Goal: Information Seeking & Learning: Learn about a topic

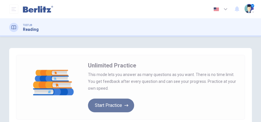
click at [115, 103] on button "Start Practice" at bounding box center [111, 106] width 46 height 14
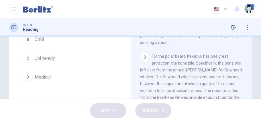
scroll to position [205, 0]
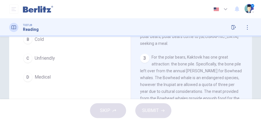
drag, startPoint x: 245, startPoint y: 78, endPoint x: 244, endPoint y: 82, distance: 4.7
click at [244, 82] on div "1 The Arctic north is known as one of the least hospitable places on Earth. Thu…" at bounding box center [195, 73] width 110 height 164
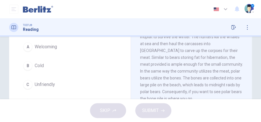
scroll to position [291, 0]
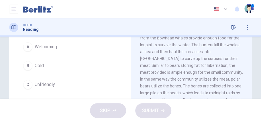
drag, startPoint x: 258, startPoint y: 62, endPoint x: 258, endPoint y: 65, distance: 3.7
click at [258, 65] on div "Question 1 The word hospitable in the paragraph is closest in meaning to: A Wel…" at bounding box center [130, 91] width 261 height 199
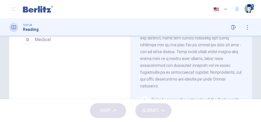
scroll to position [122, 0]
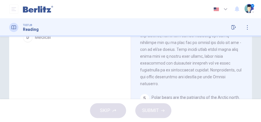
click at [247, 72] on div "1 The Arctic north is known as one of the least hospitable places on Earth. Thu…" at bounding box center [195, 33] width 110 height 164
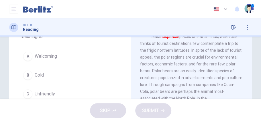
scroll to position [32, 0]
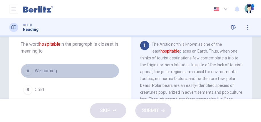
click at [53, 68] on span "Welcoming" at bounding box center [46, 71] width 22 height 7
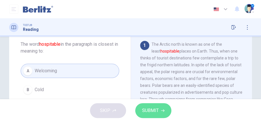
click at [161, 105] on button "SUBMIT" at bounding box center [153, 110] width 36 height 15
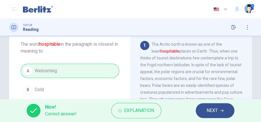
click at [208, 109] on span "NEXT" at bounding box center [211, 111] width 11 height 8
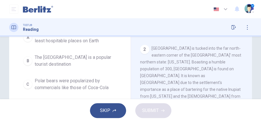
scroll to position [66, 0]
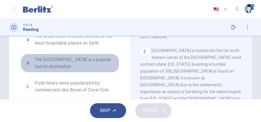
click at [59, 61] on span "The [GEOGRAPHIC_DATA] is a popular tourist destination" at bounding box center [76, 63] width 82 height 14
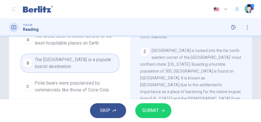
click at [160, 110] on button "SUBMIT" at bounding box center [153, 110] width 36 height 15
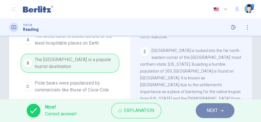
click at [208, 110] on span "NEXT" at bounding box center [211, 111] width 11 height 8
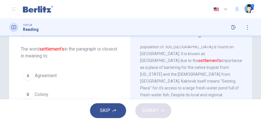
scroll to position [27, 0]
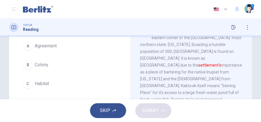
scroll to position [98, 0]
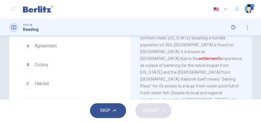
click at [88, 84] on button "C Habitat" at bounding box center [70, 84] width 98 height 14
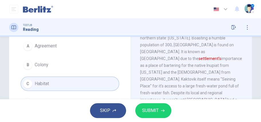
click at [152, 106] on button "SUBMIT" at bounding box center [153, 110] width 36 height 15
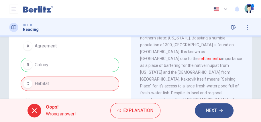
click at [101, 64] on div "A Agreement B Colony C Habitat D Immigrant" at bounding box center [70, 74] width 98 height 71
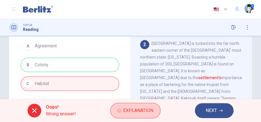
click at [113, 111] on button "Explanation" at bounding box center [135, 110] width 50 height 15
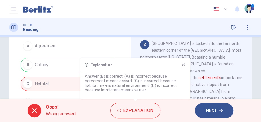
click at [183, 66] on icon at bounding box center [183, 65] width 3 height 3
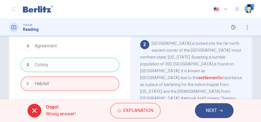
click at [209, 111] on span "NEXT" at bounding box center [210, 111] width 11 height 8
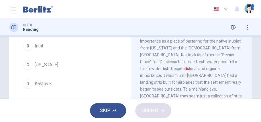
scroll to position [72, 0]
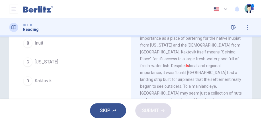
click at [51, 81] on span "Kaktovik" at bounding box center [43, 81] width 17 height 7
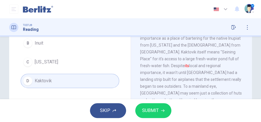
click at [137, 110] on button "SUBMIT" at bounding box center [153, 110] width 36 height 15
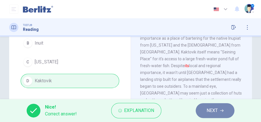
click at [204, 107] on button "NEXT" at bounding box center [214, 110] width 39 height 15
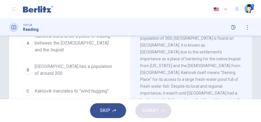
scroll to position [73, 0]
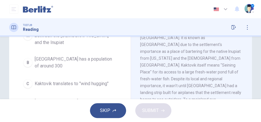
click at [107, 80] on span "Kaktovik translates to "wind hugging"" at bounding box center [72, 83] width 74 height 7
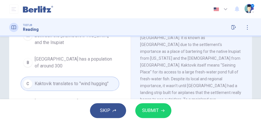
click at [145, 103] on div "SKIP SUBMIT" at bounding box center [130, 110] width 261 height 23
click at [145, 105] on button "SUBMIT" at bounding box center [153, 110] width 36 height 15
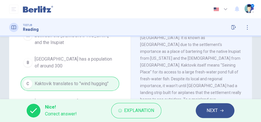
click at [217, 107] on button "NEXT" at bounding box center [214, 110] width 39 height 15
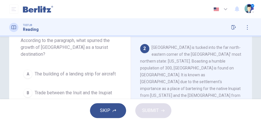
scroll to position [46, 0]
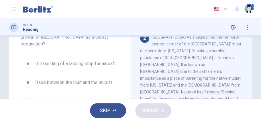
click at [72, 61] on span "The building of a landing strip for aircraft" at bounding box center [75, 63] width 81 height 7
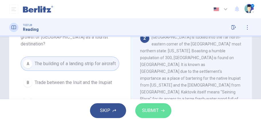
click at [157, 111] on span "SUBMIT" at bounding box center [150, 111] width 17 height 8
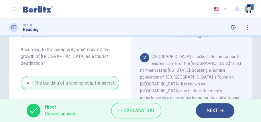
scroll to position [26, 0]
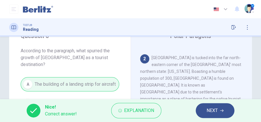
click at [209, 108] on span "NEXT" at bounding box center [211, 111] width 11 height 8
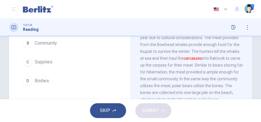
scroll to position [83, 0]
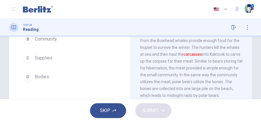
click at [78, 80] on button "D Bodies" at bounding box center [70, 77] width 98 height 14
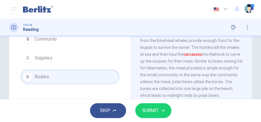
scroll to position [243, 0]
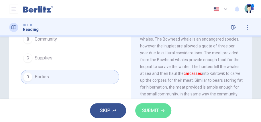
click at [159, 110] on button "SUBMIT" at bounding box center [153, 110] width 36 height 15
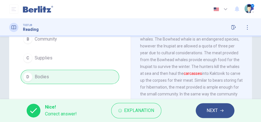
click at [215, 109] on span "NEXT" at bounding box center [211, 111] width 11 height 8
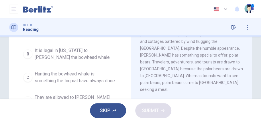
scroll to position [108, 0]
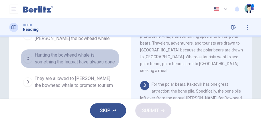
click at [96, 57] on span "Hunting the bowhead whale is something the Inupiat have always done" at bounding box center [76, 59] width 82 height 14
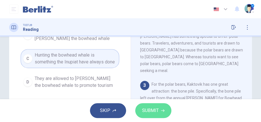
click at [150, 107] on span "SUBMIT" at bounding box center [150, 111] width 17 height 8
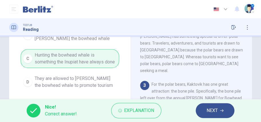
click at [217, 104] on button "NEXT" at bounding box center [214, 110] width 39 height 15
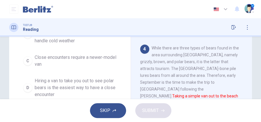
scroll to position [132, 0]
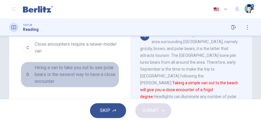
click at [105, 74] on span "Hiring a van to take you out to see polar bears is the easiest way to have a cl…" at bounding box center [76, 74] width 82 height 21
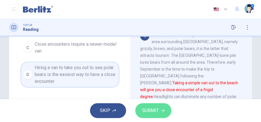
click at [146, 108] on span "SUBMIT" at bounding box center [150, 111] width 17 height 8
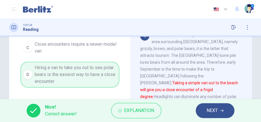
click at [211, 110] on span "NEXT" at bounding box center [211, 111] width 11 height 8
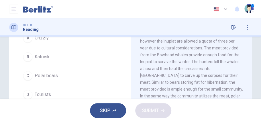
scroll to position [59, 0]
click at [63, 76] on button "C Polar bears" at bounding box center [70, 75] width 98 height 14
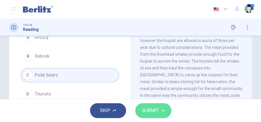
click at [157, 117] on button "SUBMIT" at bounding box center [153, 110] width 36 height 15
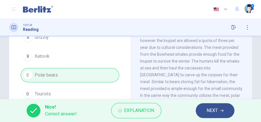
click at [211, 110] on span "NEXT" at bounding box center [211, 111] width 11 height 8
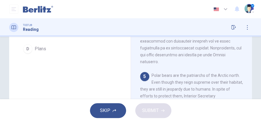
scroll to position [113, 0]
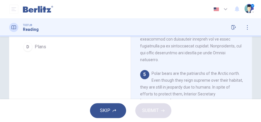
drag, startPoint x: 246, startPoint y: 86, endPoint x: 249, endPoint y: 83, distance: 4.3
click at [249, 83] on div "Polar Paragons 1 The Arctic north is known as one of the least hospitable place…" at bounding box center [190, 34] width 121 height 199
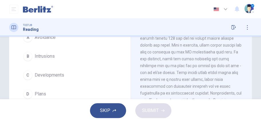
scroll to position [47, 0]
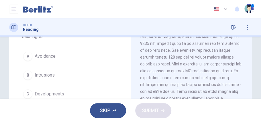
click at [90, 54] on button "A Avoidance" at bounding box center [70, 56] width 98 height 14
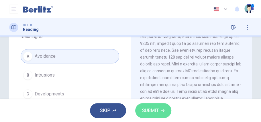
click at [155, 105] on button "SUBMIT" at bounding box center [153, 110] width 36 height 15
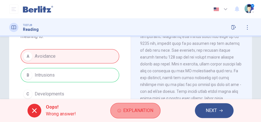
click at [128, 108] on span "Explanation" at bounding box center [138, 111] width 30 height 8
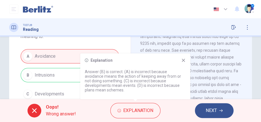
click at [183, 62] on icon at bounding box center [183, 60] width 3 height 3
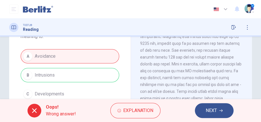
click at [207, 108] on span "NEXT" at bounding box center [210, 111] width 11 height 8
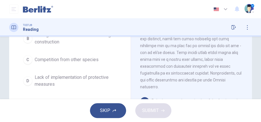
scroll to position [84, 0]
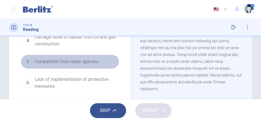
click at [98, 62] on span "Competition from other species" at bounding box center [67, 61] width 64 height 7
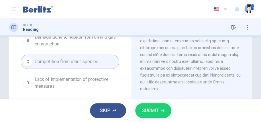
click at [158, 107] on span "SUBMIT" at bounding box center [150, 111] width 17 height 8
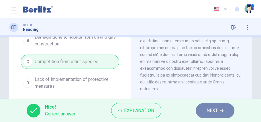
click at [214, 112] on span "NEXT" at bounding box center [211, 111] width 11 height 8
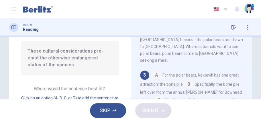
scroll to position [209, 0]
click at [221, 112] on input at bounding box center [225, 116] width 9 height 9
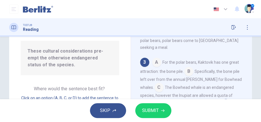
scroll to position [228, 0]
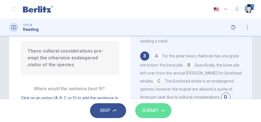
click at [166, 108] on button "SUBMIT" at bounding box center [153, 110] width 36 height 15
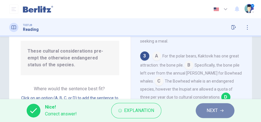
click at [212, 107] on span "NEXT" at bounding box center [211, 111] width 11 height 8
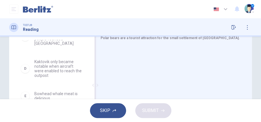
scroll to position [108, 0]
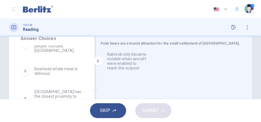
drag, startPoint x: 48, startPoint y: 66, endPoint x: 119, endPoint y: 62, distance: 70.8
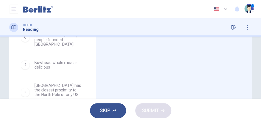
scroll to position [145, 0]
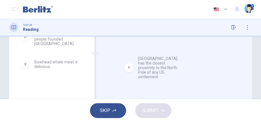
drag, startPoint x: 70, startPoint y: 81, endPoint x: 173, endPoint y: 65, distance: 104.5
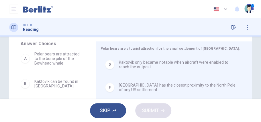
scroll to position [104, 0]
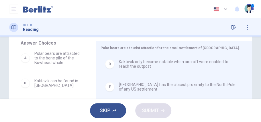
click at [90, 66] on div "A Polar bears are attracted to the bone pile of the Bowhead whale B Kaktovik ca…" at bounding box center [56, 94] width 71 height 88
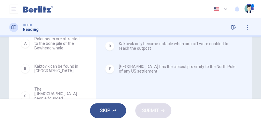
scroll to position [122, 0]
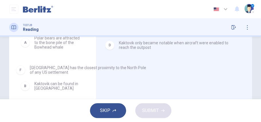
drag, startPoint x: 121, startPoint y: 70, endPoint x: 32, endPoint y: 72, distance: 88.7
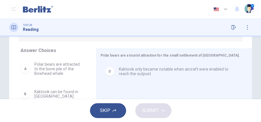
scroll to position [107, 0]
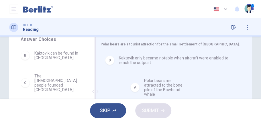
drag, startPoint x: 58, startPoint y: 58, endPoint x: 166, endPoint y: 85, distance: 111.8
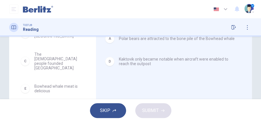
scroll to position [126, 0]
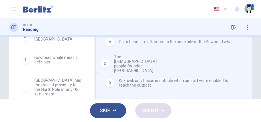
drag, startPoint x: 72, startPoint y: 61, endPoint x: 153, endPoint y: 58, distance: 81.3
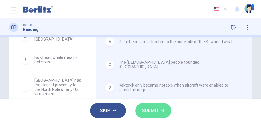
click at [150, 104] on button "SUBMIT" at bounding box center [153, 110] width 36 height 15
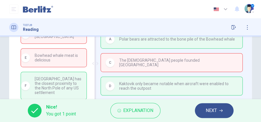
scroll to position [147, 0]
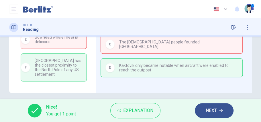
click at [222, 110] on icon "button" at bounding box center [220, 110] width 3 height 3
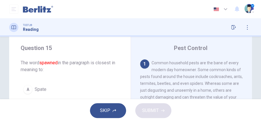
scroll to position [0, 0]
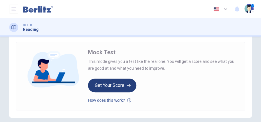
scroll to position [95, 0]
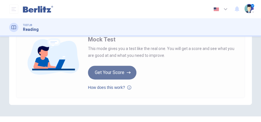
click at [110, 73] on button "Get Your Score" at bounding box center [112, 73] width 48 height 14
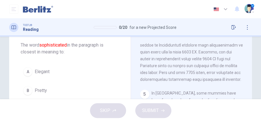
scroll to position [25, 0]
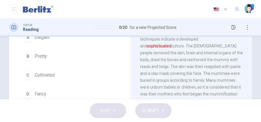
scroll to position [59, 0]
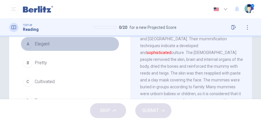
click at [82, 42] on button "A Elegant" at bounding box center [70, 44] width 98 height 14
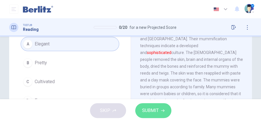
click at [157, 109] on span "SUBMIT" at bounding box center [150, 111] width 17 height 8
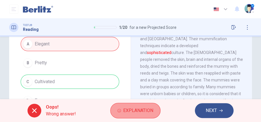
click at [129, 111] on span "Explanation" at bounding box center [138, 111] width 30 height 8
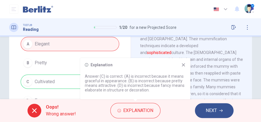
click at [182, 65] on icon at bounding box center [183, 65] width 5 height 5
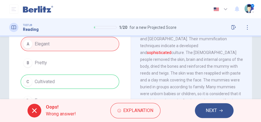
scroll to position [66, 0]
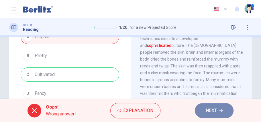
click at [216, 109] on span "NEXT" at bounding box center [210, 111] width 11 height 8
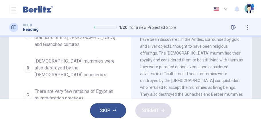
scroll to position [79, 0]
drag, startPoint x: 259, startPoint y: 64, endPoint x: 259, endPoint y: 68, distance: 4.7
click at [260, 68] on div "Question 2 Which of the following can be inferred from the paragraph about Egyp…" at bounding box center [130, 68] width 261 height 63
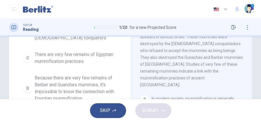
scroll to position [116, 0]
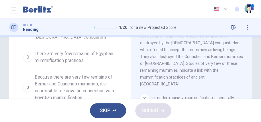
click at [100, 74] on span "Because there are very few remains of Berber and Guanches mummies, it's impossi…" at bounding box center [76, 87] width 82 height 27
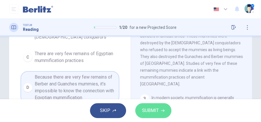
click at [155, 107] on span "SUBMIT" at bounding box center [150, 111] width 17 height 8
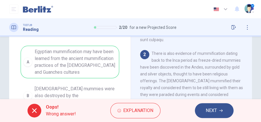
scroll to position [48, 0]
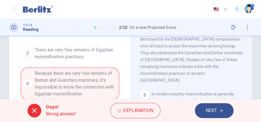
click at [231, 106] on button "NEXT" at bounding box center [214, 110] width 39 height 15
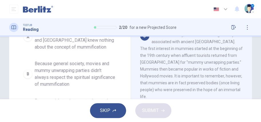
scroll to position [89, 0]
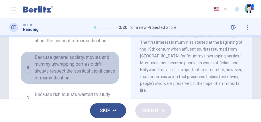
click at [69, 64] on span "Because general society, movies and mummy unwrapping parties didn't always resp…" at bounding box center [76, 67] width 82 height 27
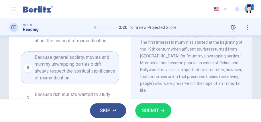
click at [142, 106] on button "SUBMIT" at bounding box center [153, 110] width 36 height 15
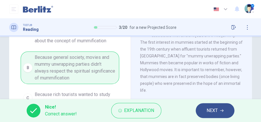
click at [219, 111] on button "NEXT" at bounding box center [214, 110] width 39 height 15
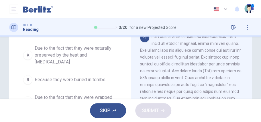
scroll to position [58, 0]
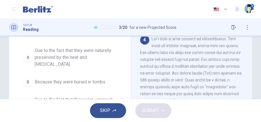
click at [84, 56] on span "Due to the fact that they were naturally preserved by the heat and dryness" at bounding box center [76, 57] width 82 height 21
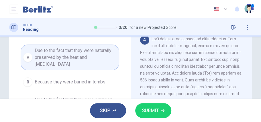
click at [154, 105] on button "SUBMIT" at bounding box center [153, 110] width 36 height 15
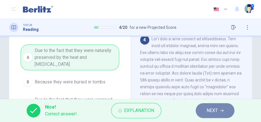
click at [215, 107] on span "NEXT" at bounding box center [211, 111] width 11 height 8
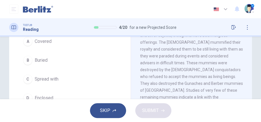
scroll to position [61, 0]
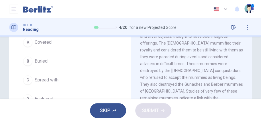
click at [68, 42] on button "A Covered" at bounding box center [70, 42] width 98 height 14
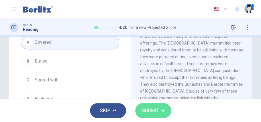
click at [159, 110] on button "SUBMIT" at bounding box center [153, 110] width 36 height 15
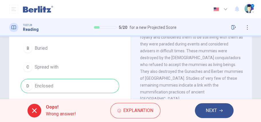
scroll to position [80, 0]
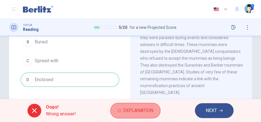
click at [143, 109] on span "Explanation" at bounding box center [138, 111] width 30 height 8
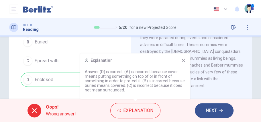
click at [183, 60] on icon at bounding box center [183, 60] width 3 height 3
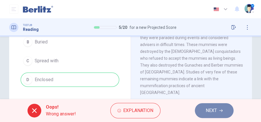
click at [219, 113] on button "NEXT" at bounding box center [214, 110] width 39 height 15
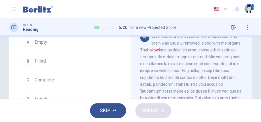
scroll to position [42, 0]
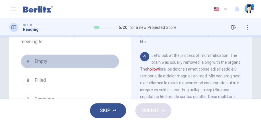
click at [49, 62] on button "A Empty" at bounding box center [70, 61] width 98 height 14
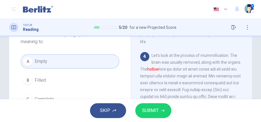
click at [157, 106] on button "SUBMIT" at bounding box center [153, 110] width 36 height 15
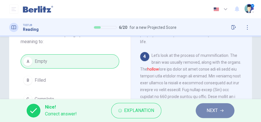
click at [215, 107] on span "NEXT" at bounding box center [211, 111] width 11 height 8
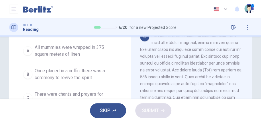
scroll to position [52, 0]
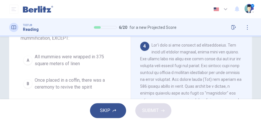
click at [74, 59] on span "All mummies were wrapped in 375 square meters of linen" at bounding box center [76, 60] width 82 height 14
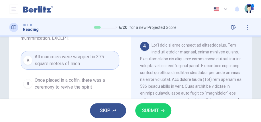
click at [168, 111] on button "SUBMIT" at bounding box center [153, 110] width 36 height 15
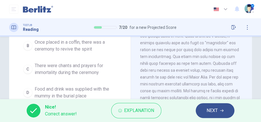
scroll to position [348, 0]
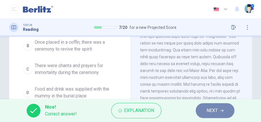
click at [223, 110] on button "NEXT" at bounding box center [214, 110] width 39 height 15
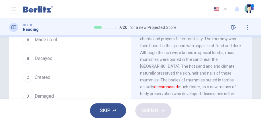
scroll to position [66, 0]
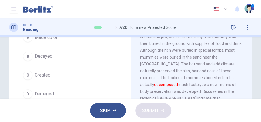
click at [34, 52] on button "B Decayed" at bounding box center [70, 56] width 98 height 14
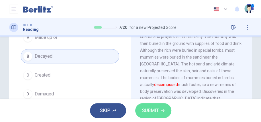
click at [153, 109] on span "SUBMIT" at bounding box center [150, 111] width 17 height 8
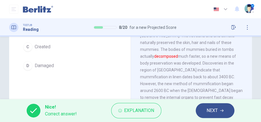
scroll to position [92, 0]
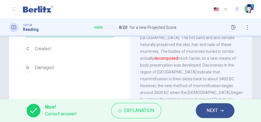
click at [220, 111] on button "NEXT" at bounding box center [214, 110] width 39 height 15
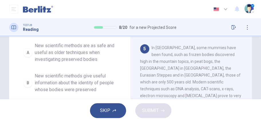
scroll to position [62, 0]
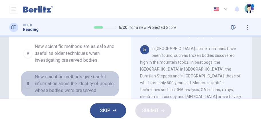
click at [72, 79] on span "New scientific methods give useful information about the identity of people who…" at bounding box center [76, 84] width 82 height 21
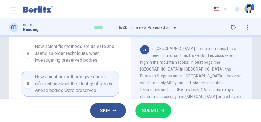
click at [154, 111] on span "SUBMIT" at bounding box center [150, 111] width 17 height 8
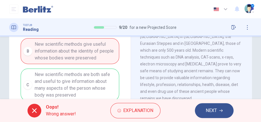
scroll to position [101, 0]
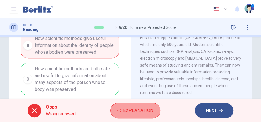
click at [132, 113] on span "Explanation" at bounding box center [138, 111] width 30 height 8
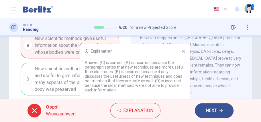
click at [183, 51] on icon at bounding box center [183, 51] width 3 height 3
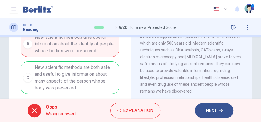
scroll to position [106, 0]
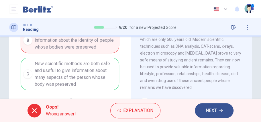
click at [214, 109] on span "NEXT" at bounding box center [210, 111] width 11 height 8
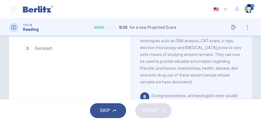
scroll to position [130, 0]
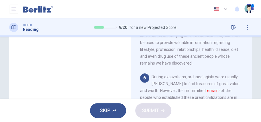
click at [248, 73] on div "Mummies 1 2 There is also evidence of mummification dating back to the Inca per…" at bounding box center [190, 17] width 121 height 199
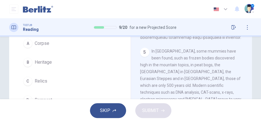
scroll to position [74, 0]
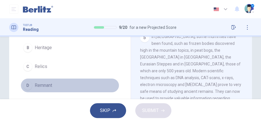
click at [69, 83] on button "D Remnant" at bounding box center [70, 85] width 98 height 14
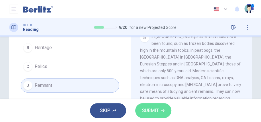
click at [152, 110] on span "SUBMIT" at bounding box center [150, 111] width 17 height 8
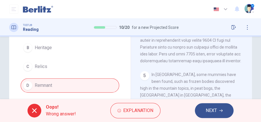
click at [215, 111] on span "NEXT" at bounding box center [210, 111] width 11 height 8
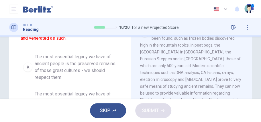
scroll to position [84, 0]
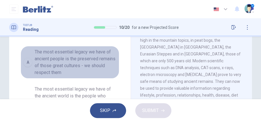
click at [81, 58] on span "The most essential legacy we have of ancient people is the preserved remains of…" at bounding box center [76, 62] width 82 height 27
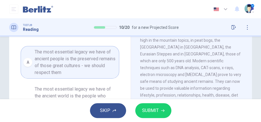
click at [152, 111] on span "SUBMIT" at bounding box center [150, 111] width 17 height 8
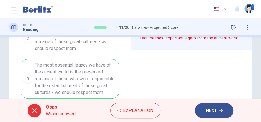
scroll to position [216, 0]
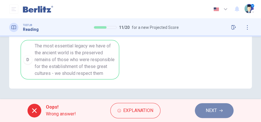
click at [207, 108] on span "NEXT" at bounding box center [210, 111] width 11 height 8
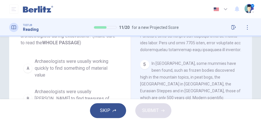
scroll to position [47, 0]
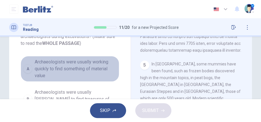
click at [57, 61] on span "Archaeologists were usually working quickly to find something of material value" at bounding box center [76, 69] width 82 height 21
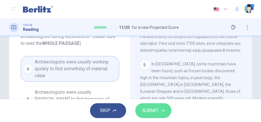
click at [155, 111] on span "SUBMIT" at bounding box center [150, 111] width 17 height 8
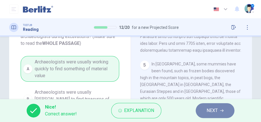
click at [210, 109] on span "NEXT" at bounding box center [211, 111] width 11 height 8
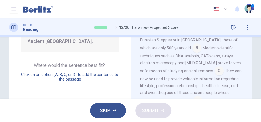
scroll to position [93, 0]
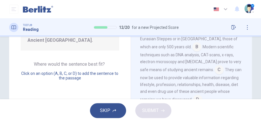
click at [197, 96] on input at bounding box center [197, 100] width 9 height 9
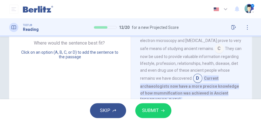
scroll to position [116, 0]
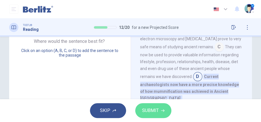
click at [156, 114] on span "SUBMIT" at bounding box center [150, 111] width 17 height 8
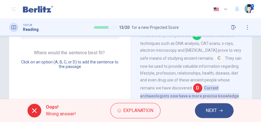
scroll to position [109, 0]
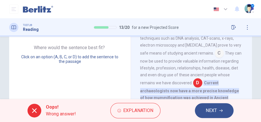
drag, startPoint x: 222, startPoint y: 109, endPoint x: 224, endPoint y: 102, distance: 7.1
click at [222, 109] on button "NEXT" at bounding box center [214, 110] width 39 height 15
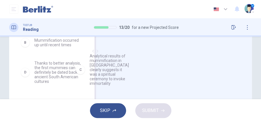
scroll to position [0, 0]
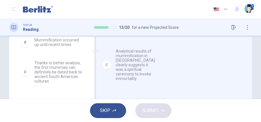
drag, startPoint x: 55, startPoint y: 70, endPoint x: 136, endPoint y: 55, distance: 82.0
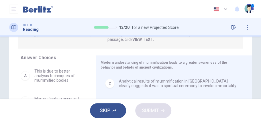
scroll to position [0, 0]
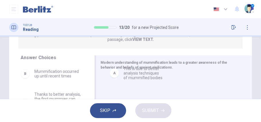
drag, startPoint x: 67, startPoint y: 70, endPoint x: 154, endPoint y: 70, distance: 87.8
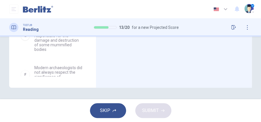
scroll to position [35, 0]
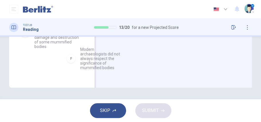
drag, startPoint x: 66, startPoint y: 66, endPoint x: 149, endPoint y: 48, distance: 84.2
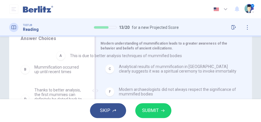
scroll to position [0, 0]
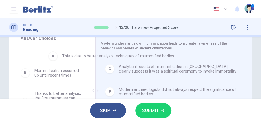
drag, startPoint x: 111, startPoint y: 64, endPoint x: 52, endPoint y: 56, distance: 58.9
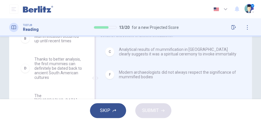
scroll to position [127, 0]
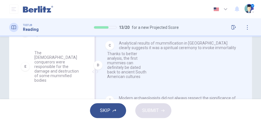
drag, startPoint x: 48, startPoint y: 70, endPoint x: 118, endPoint y: 70, distance: 69.8
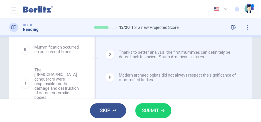
scroll to position [146, 0]
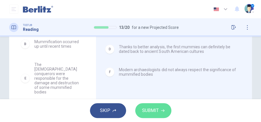
click at [158, 107] on span "SUBMIT" at bounding box center [150, 111] width 17 height 8
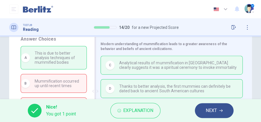
scroll to position [104, 0]
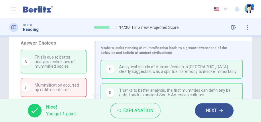
drag, startPoint x: 96, startPoint y: 52, endPoint x: 94, endPoint y: 55, distance: 3.3
click at [94, 55] on div at bounding box center [95, 95] width 7 height 109
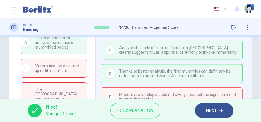
scroll to position [122, 0]
click at [224, 114] on button "NEXT" at bounding box center [214, 110] width 39 height 15
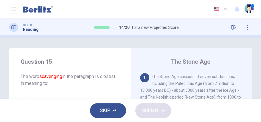
scroll to position [19, 0]
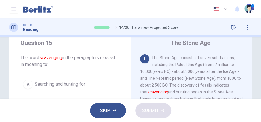
click at [251, 5] on icon at bounding box center [251, 5] width 3 height 3
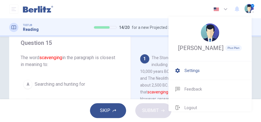
scroll to position [5, 0]
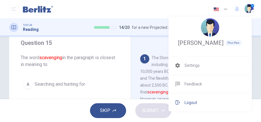
click at [212, 101] on li "Logout" at bounding box center [209, 103] width 83 height 18
